Goal: Use online tool/utility

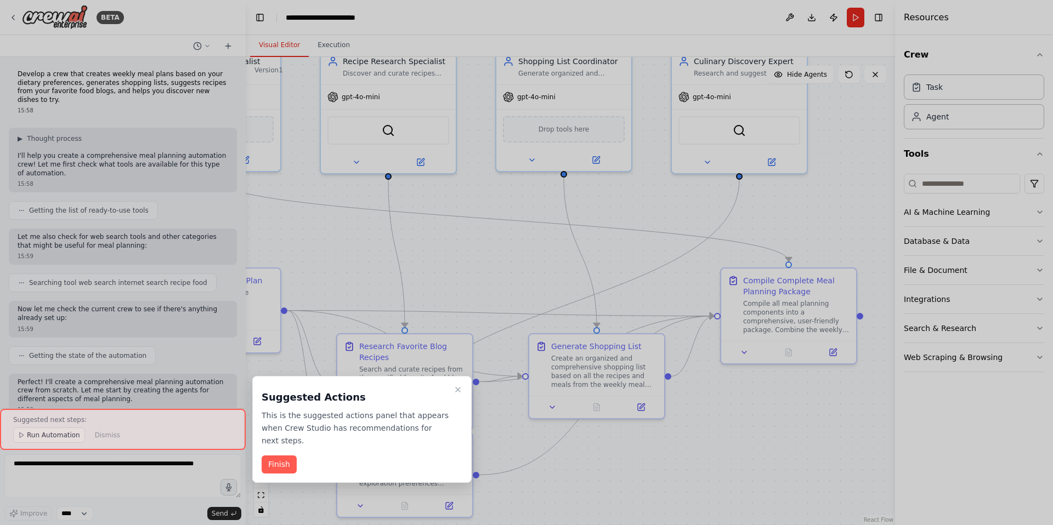
scroll to position [895, 0]
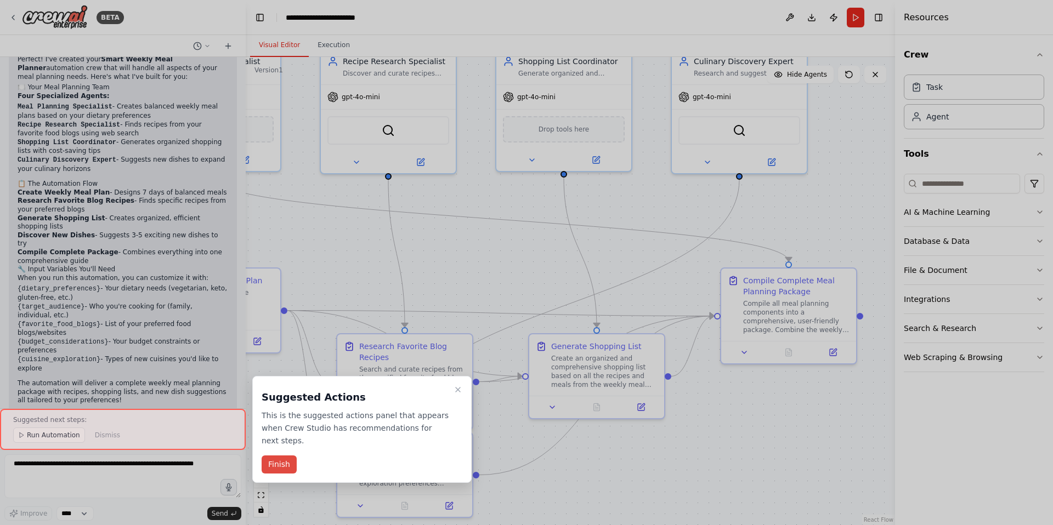
click at [282, 467] on button "Finish" at bounding box center [279, 465] width 35 height 18
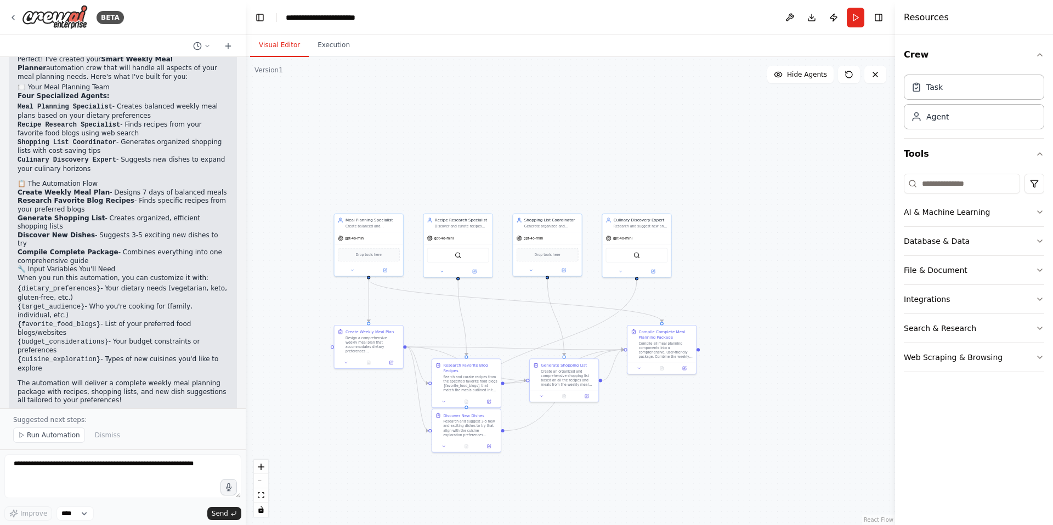
drag, startPoint x: 408, startPoint y: 341, endPoint x: 451, endPoint y: 312, distance: 52.6
click at [451, 312] on div ".deletable-edge-delete-btn { width: 20px; height: 20px; border: 0px solid #ffff…" at bounding box center [570, 291] width 649 height 468
drag, startPoint x: 561, startPoint y: 380, endPoint x: 614, endPoint y: 462, distance: 97.7
click at [614, 462] on div "Create an organized and comprehensive shopping list based on all the recipes an…" at bounding box center [618, 461] width 54 height 18
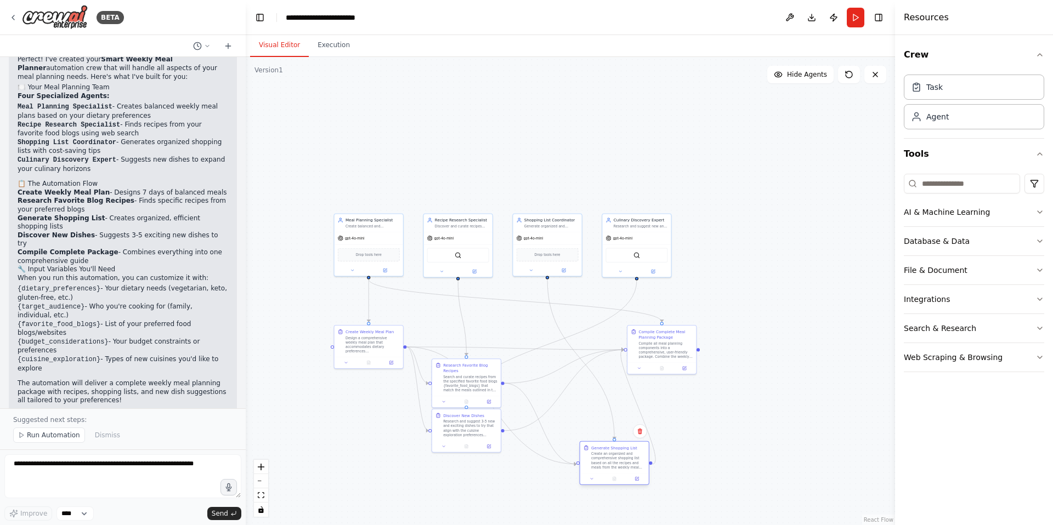
click at [614, 462] on div "Create an organized and comprehensive shopping list based on all the recipes an…" at bounding box center [618, 461] width 54 height 18
click at [593, 482] on button at bounding box center [591, 479] width 19 height 7
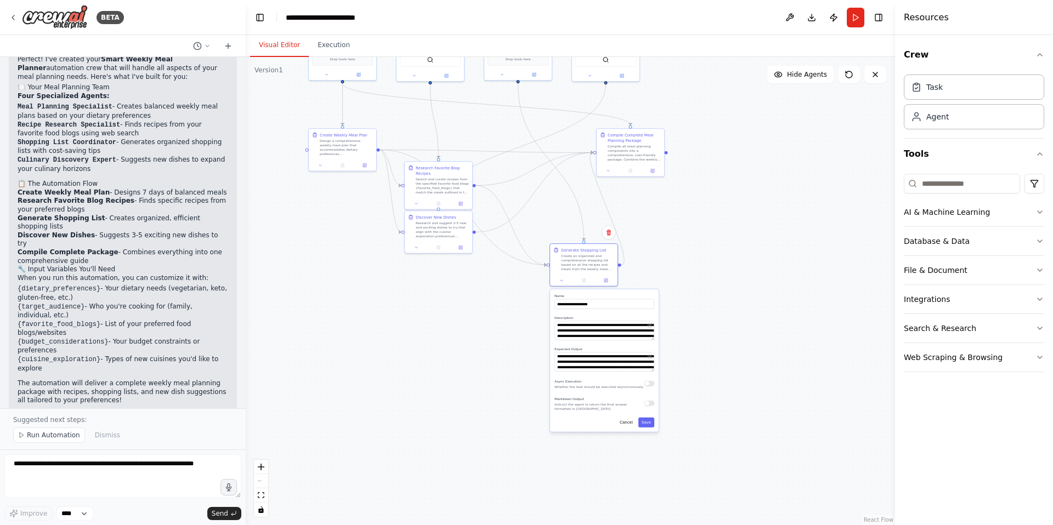
drag, startPoint x: 741, startPoint y: 469, endPoint x: 710, endPoint y: 265, distance: 206.9
click at [710, 265] on div ".deletable-edge-delete-btn { width: 20px; height: 20px; border: 0px solid #ffff…" at bounding box center [570, 291] width 649 height 468
click at [784, 187] on div ".deletable-edge-delete-btn { width: 20px; height: 20px; border: 0px solid #ffff…" at bounding box center [570, 291] width 649 height 468
click at [855, 24] on button "Run" at bounding box center [856, 18] width 18 height 20
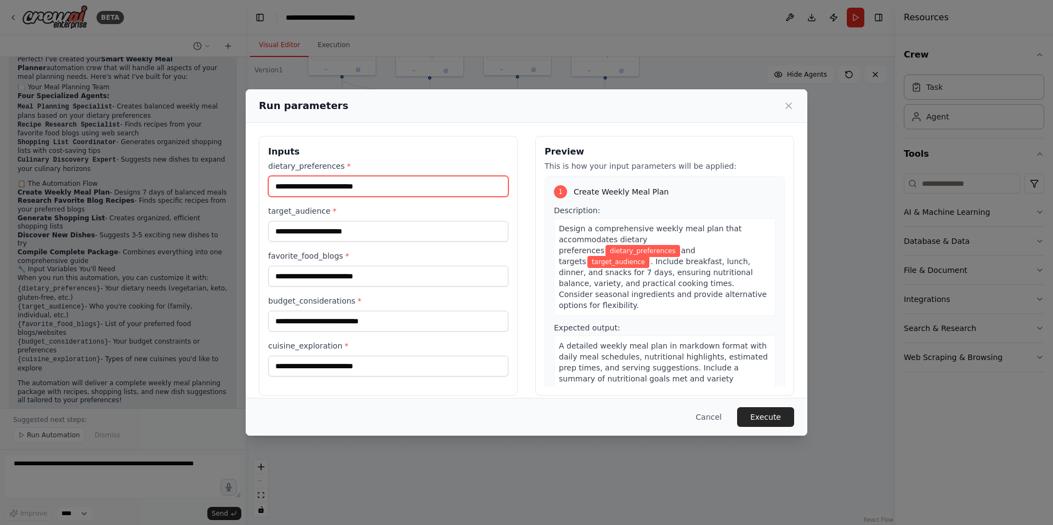
click at [373, 185] on input "dietary_preferences *" at bounding box center [388, 186] width 240 height 21
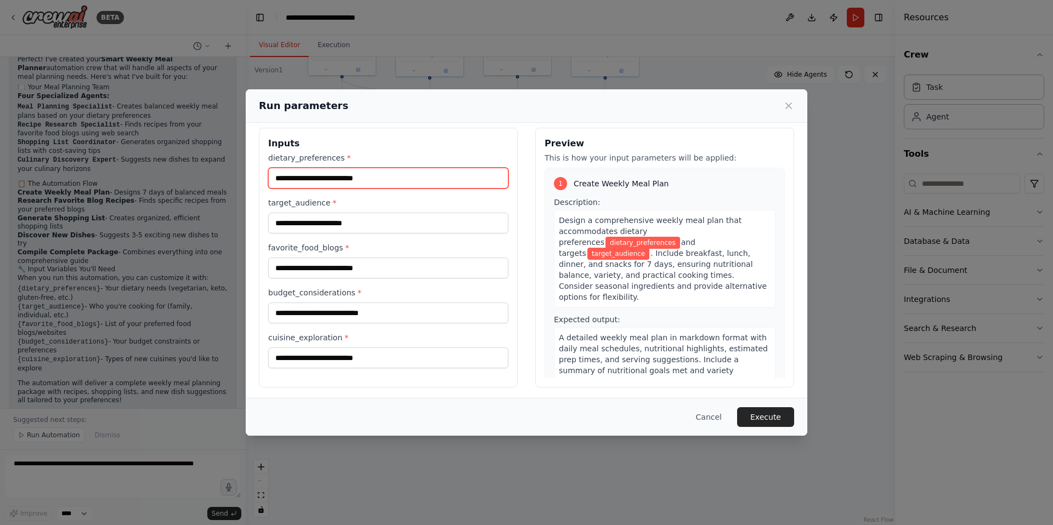
scroll to position [10, 0]
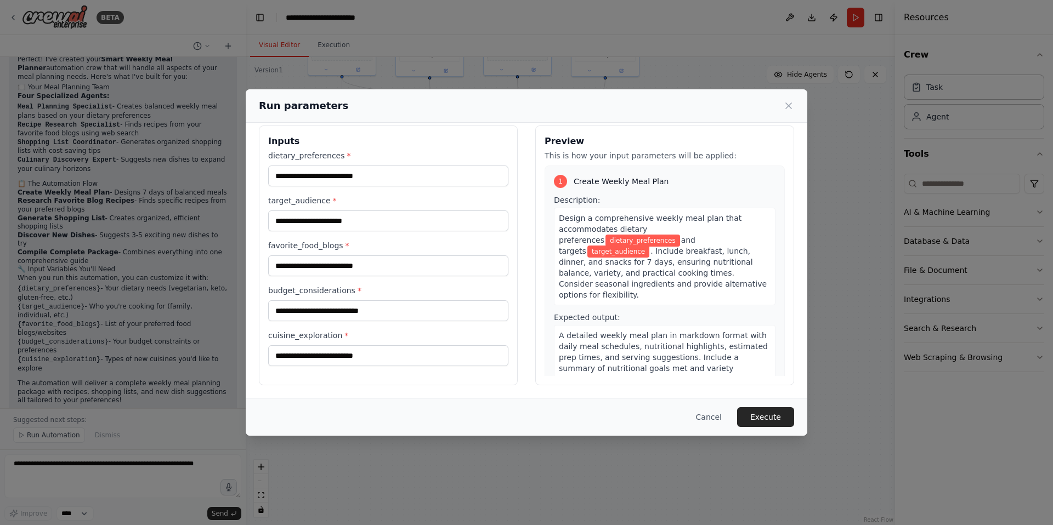
click at [779, 104] on div "Run parameters" at bounding box center [526, 105] width 535 height 15
click at [785, 107] on icon at bounding box center [788, 105] width 11 height 11
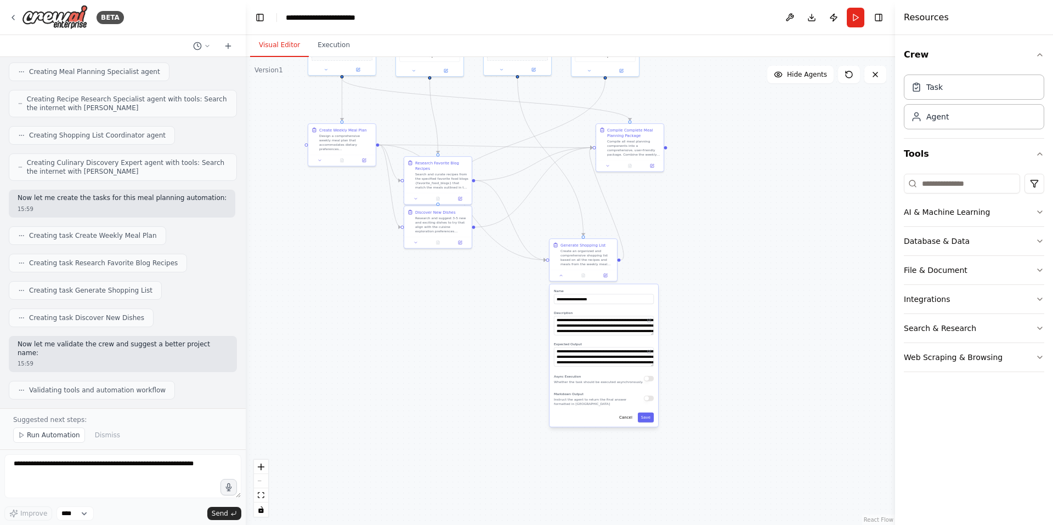
scroll to position [254, 0]
